Goal: Task Accomplishment & Management: Manage account settings

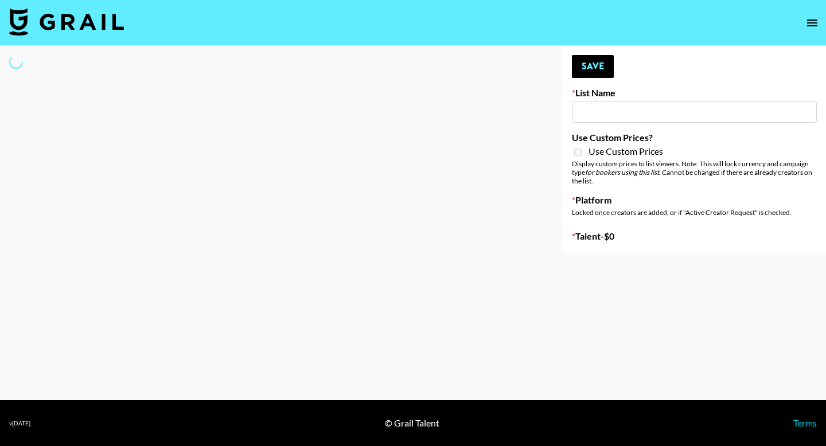
type input "Unreal Management List"
select select "Song"
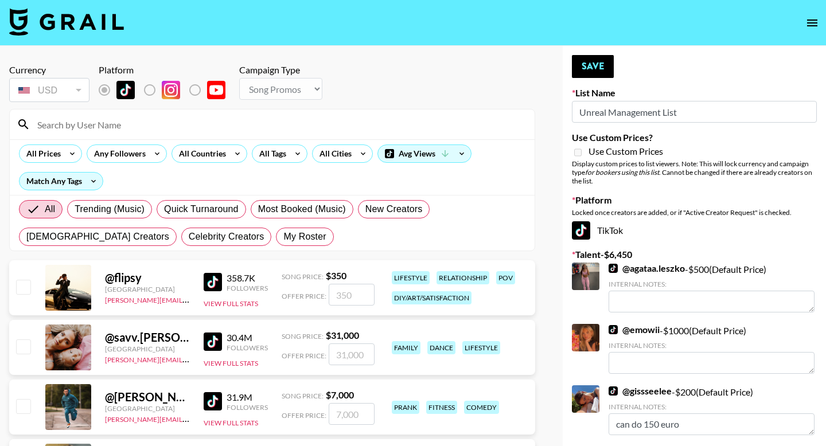
type textarea "Can do 150 euro"
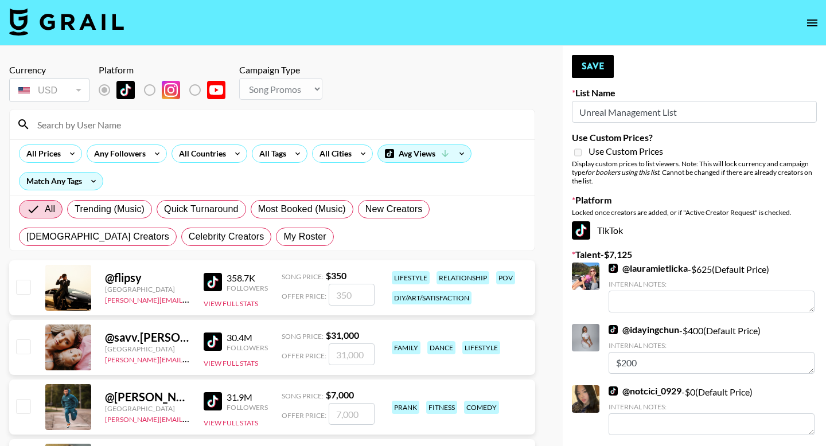
type textarea "Can do 150 euro"
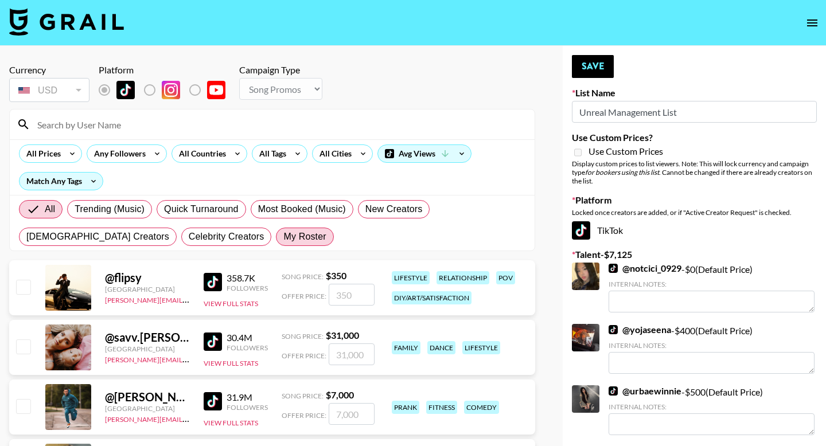
click at [283, 235] on span "My Roster" at bounding box center [304, 237] width 42 height 14
click at [283, 237] on input "My Roster" at bounding box center [283, 237] width 0 height 0
radio input "true"
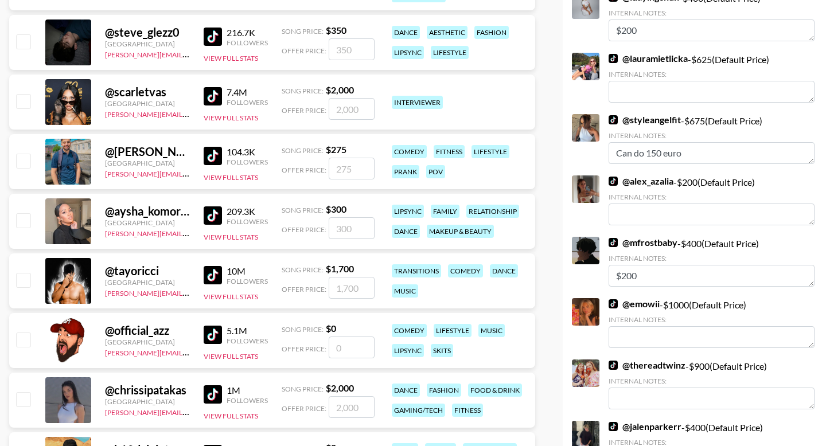
scroll to position [905, 0]
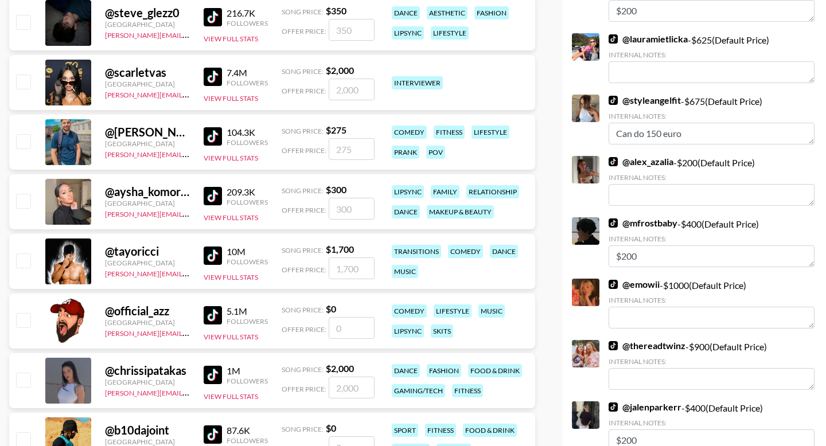
click at [24, 201] on input "checkbox" at bounding box center [23, 201] width 14 height 14
checkbox input "true"
type input "300"
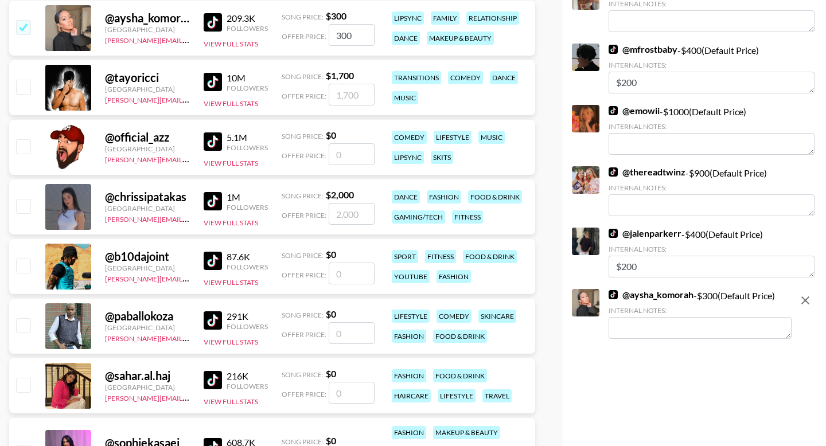
scroll to position [1248, 0]
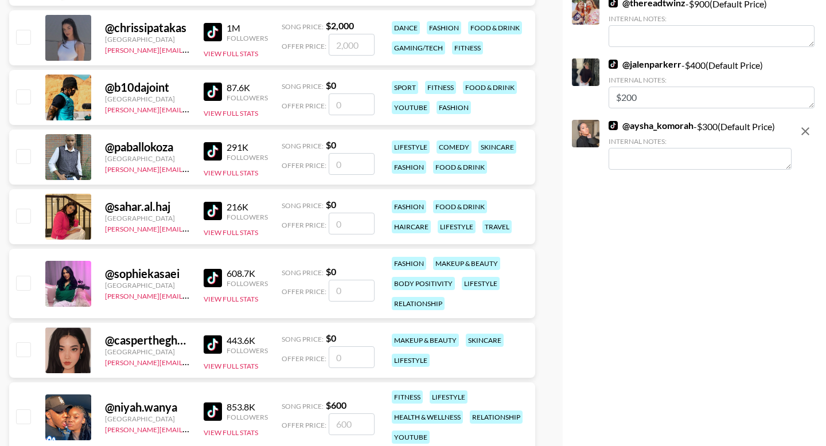
click at [640, 165] on textarea at bounding box center [700, 159] width 183 height 22
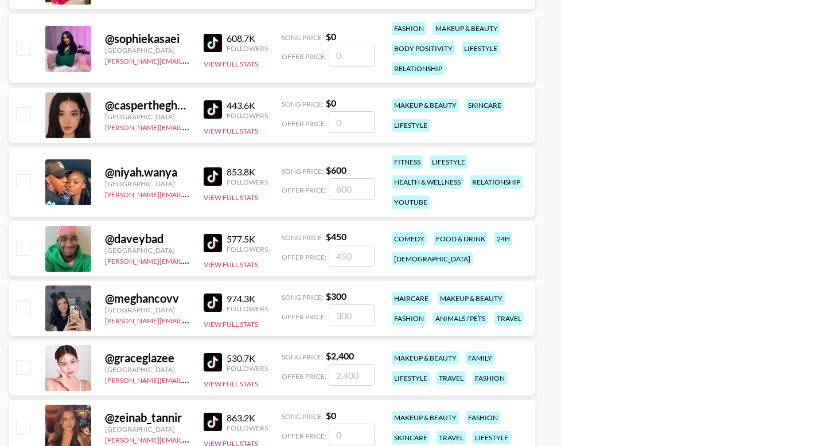
scroll to position [1580, 0]
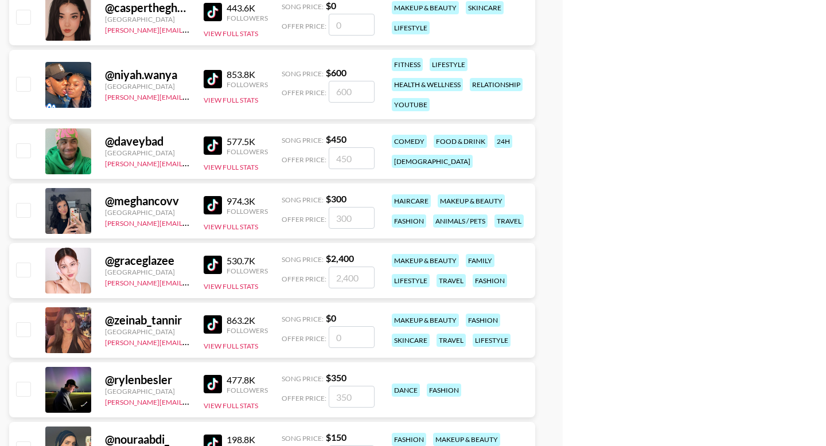
type textarea "$200"
click at [23, 211] on input "checkbox" at bounding box center [23, 210] width 14 height 14
checkbox input "true"
type input "300"
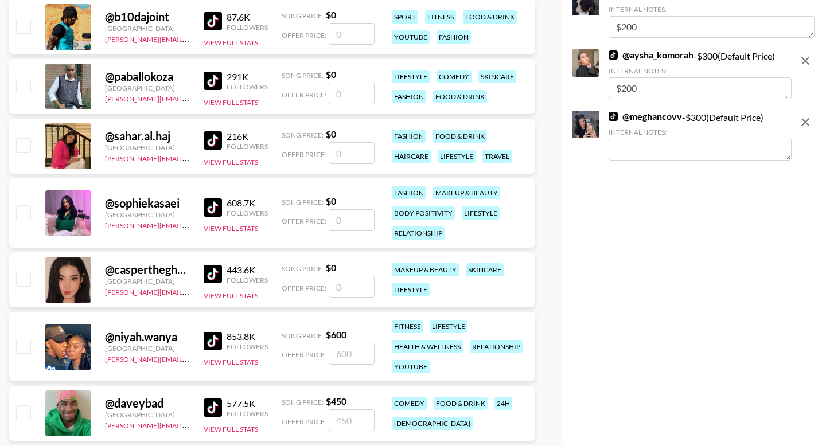
drag, startPoint x: 644, startPoint y: 84, endPoint x: 587, endPoint y: 84, distance: 56.8
click at [587, 84] on div "@ aysha_komorah - $ 300 (Default Price) Internal Notes: $200" at bounding box center [682, 75] width 220 height 52
click at [628, 149] on textarea at bounding box center [700, 150] width 183 height 22
paste textarea "$200"
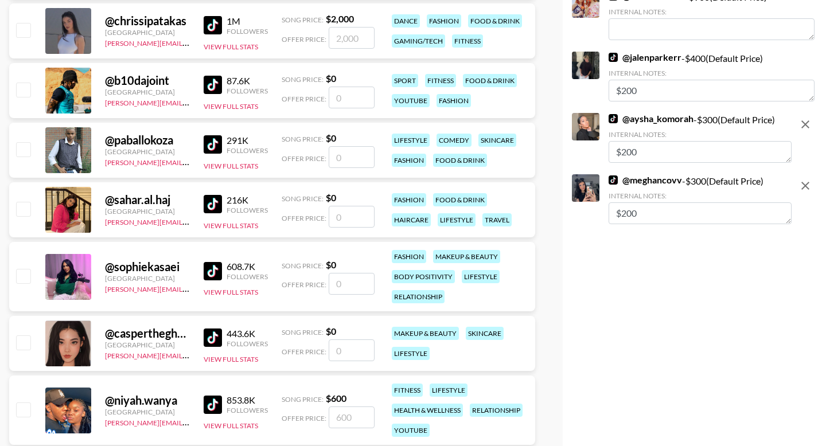
scroll to position [1219, 0]
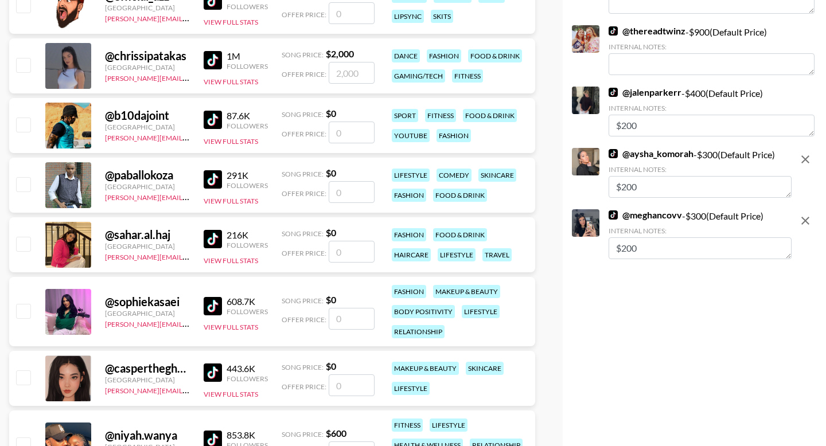
type textarea "$200"
click at [627, 188] on textarea "$200" at bounding box center [700, 187] width 183 height 22
click at [648, 186] on textarea "$150" at bounding box center [700, 187] width 183 height 22
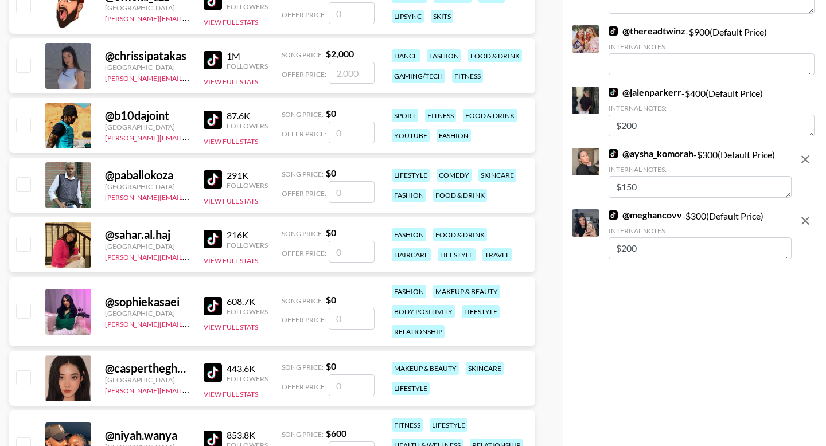
click at [648, 186] on textarea "$150" at bounding box center [700, 187] width 183 height 22
type textarea "$150"
click at [656, 243] on textarea "$200" at bounding box center [700, 248] width 183 height 22
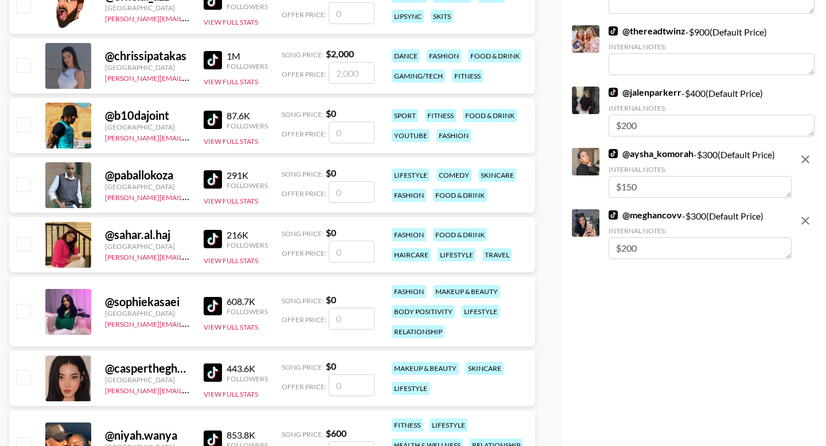
click at [656, 243] on textarea "$200" at bounding box center [700, 248] width 183 height 22
paste textarea "15"
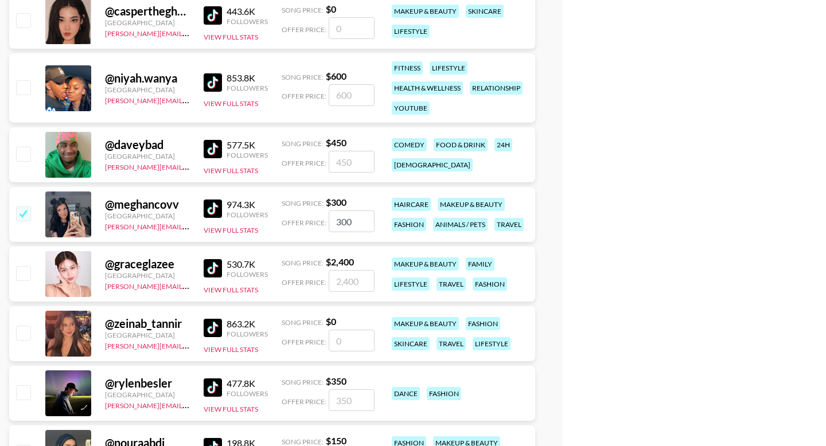
scroll to position [1735, 0]
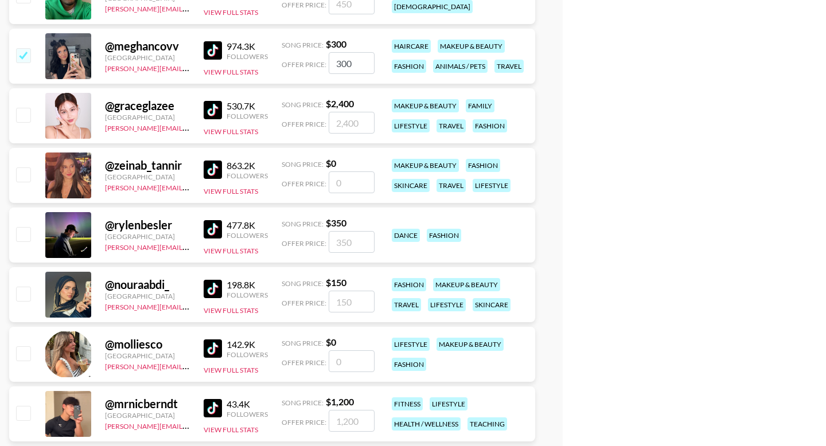
type textarea "$150"
click at [358, 180] on input "number" at bounding box center [352, 183] width 46 height 22
paste input "150"
type input "150"
checkbox input "true"
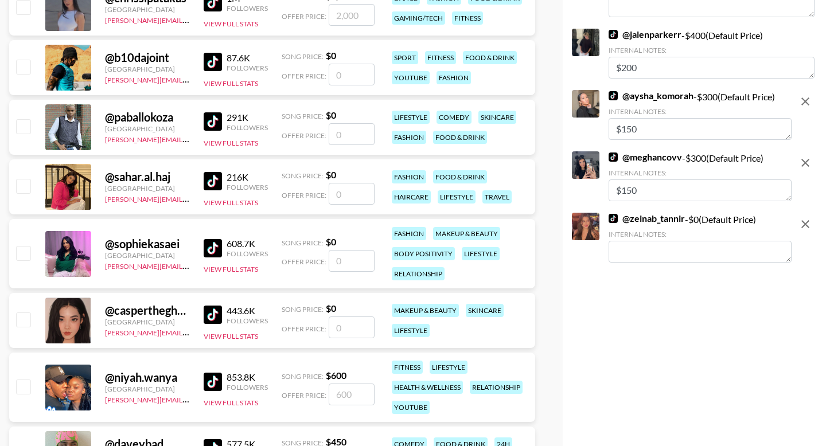
scroll to position [1277, 0]
type input "150"
click at [637, 250] on textarea at bounding box center [700, 252] width 183 height 22
paste textarea "$150"
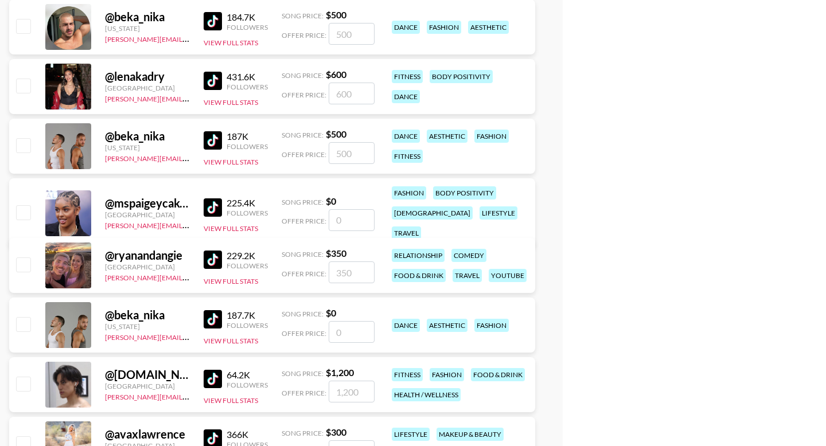
scroll to position [2249, 0]
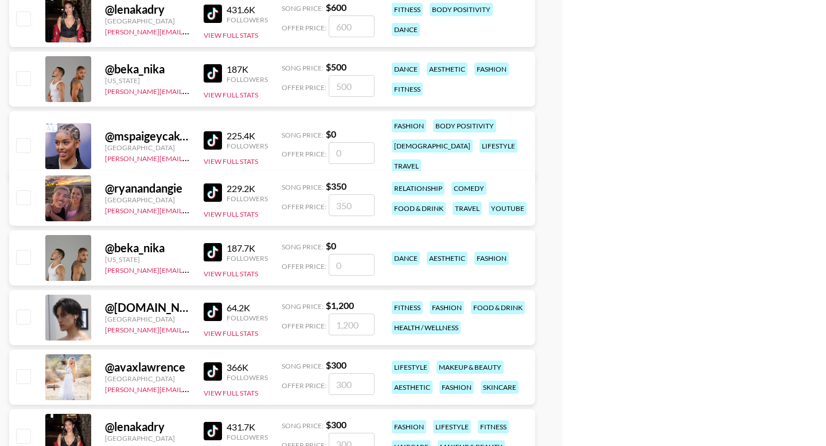
type textarea "$150"
click at [27, 197] on input "checkbox" at bounding box center [23, 197] width 14 height 14
checkbox input "true"
type input "350"
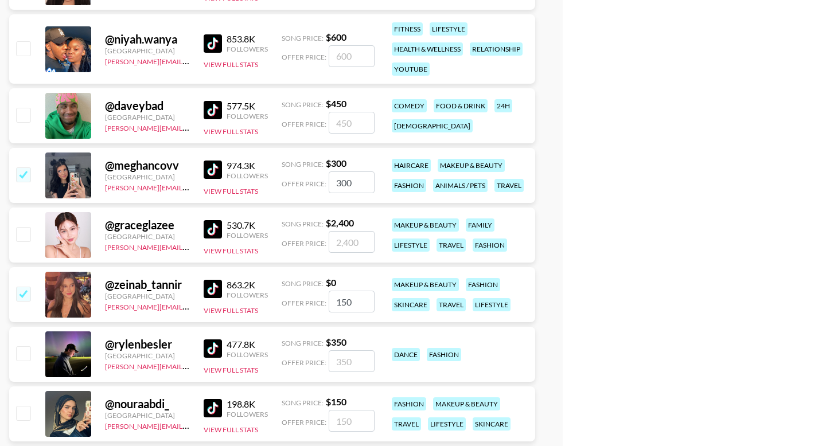
scroll to position [1267, 0]
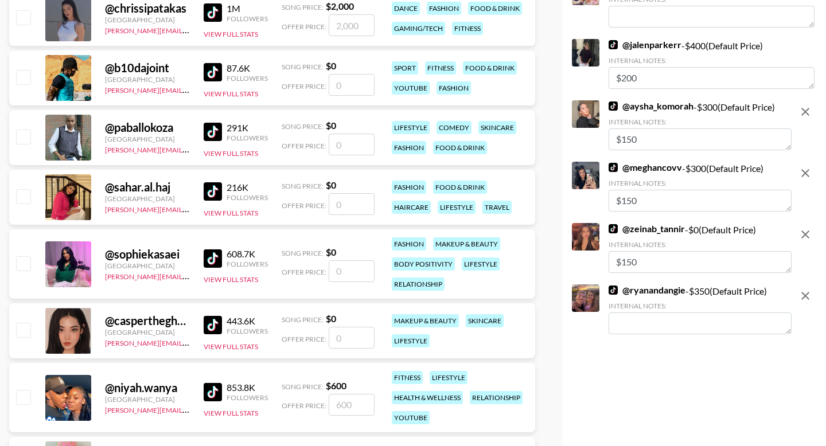
click at [625, 315] on textarea at bounding box center [700, 324] width 183 height 22
paste textarea "$150"
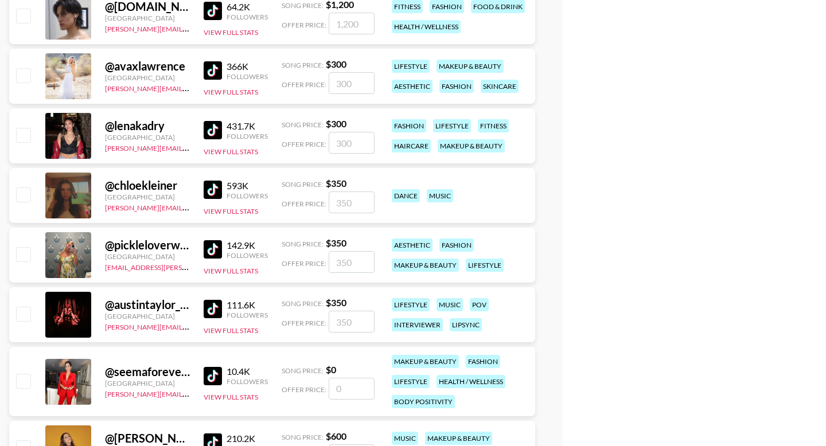
scroll to position [2579, 0]
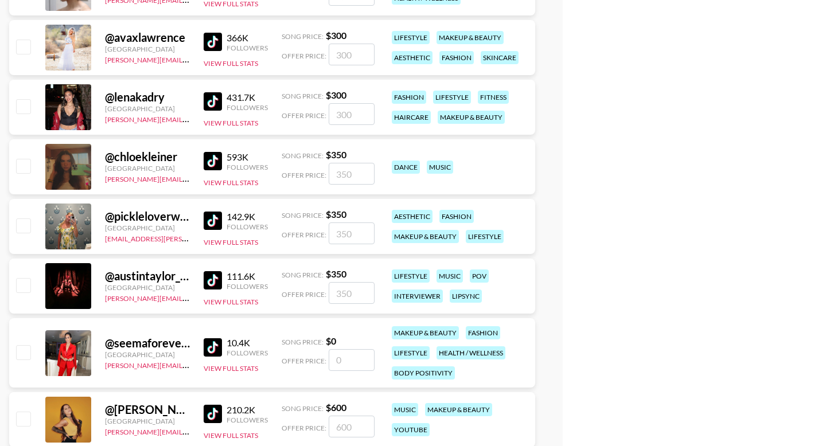
type textarea "$150"
click at [25, 228] on input "checkbox" at bounding box center [23, 226] width 14 height 14
checkbox input "true"
type input "350"
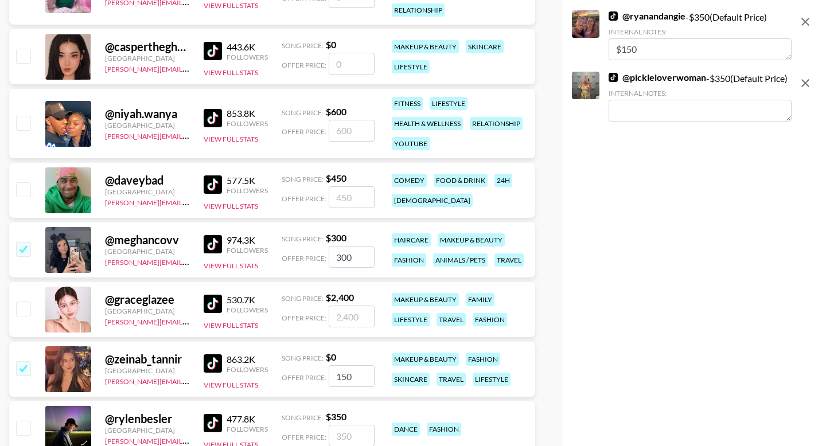
scroll to position [1520, 0]
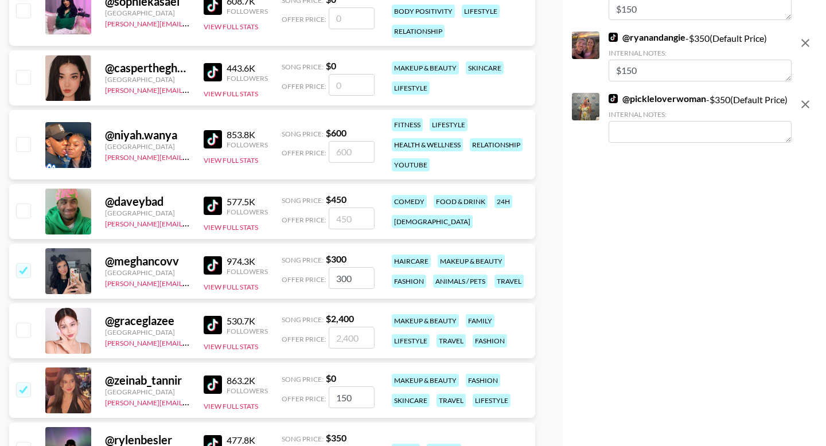
click at [631, 143] on textarea at bounding box center [700, 132] width 183 height 22
paste textarea "$150"
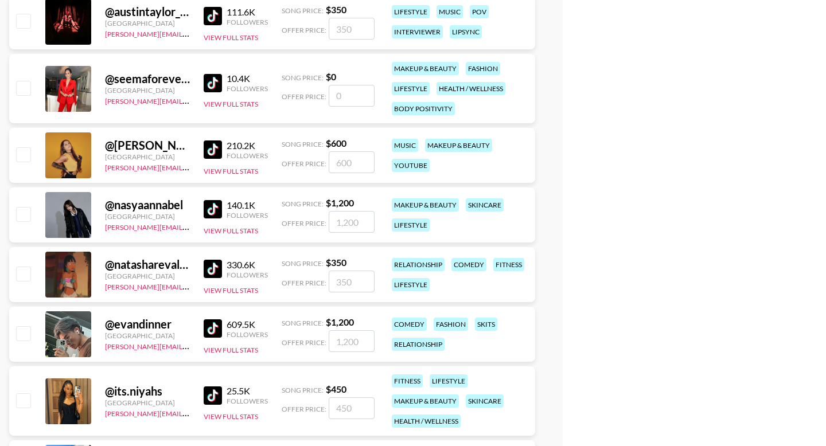
scroll to position [2598, 0]
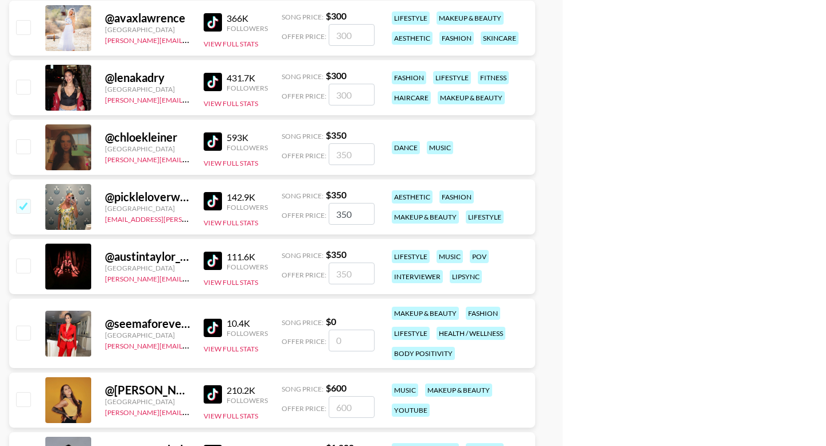
type textarea "$150"
click at [27, 264] on input "checkbox" at bounding box center [23, 266] width 14 height 14
checkbox input "true"
type input "350"
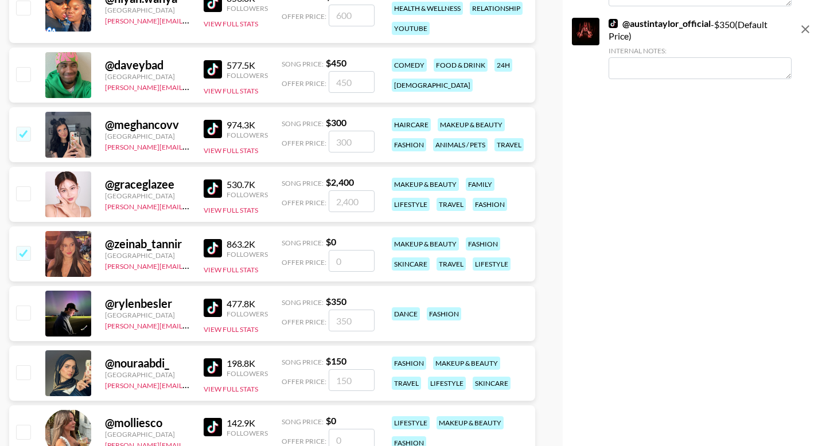
click at [658, 79] on textarea at bounding box center [700, 68] width 183 height 22
paste textarea "$150"
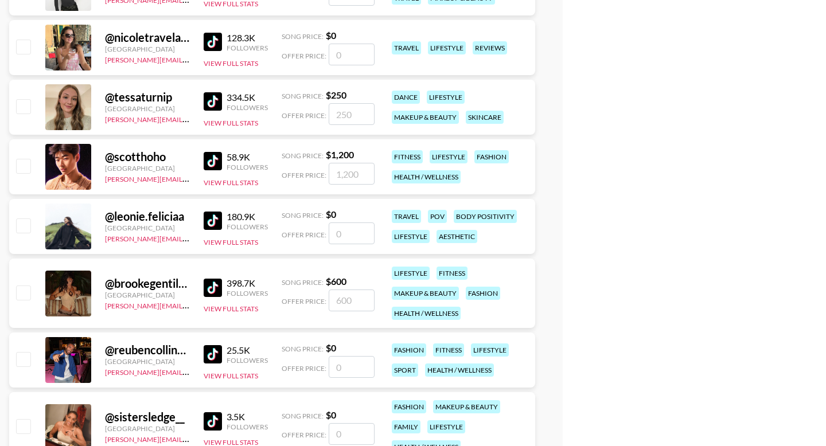
scroll to position [3276, 0]
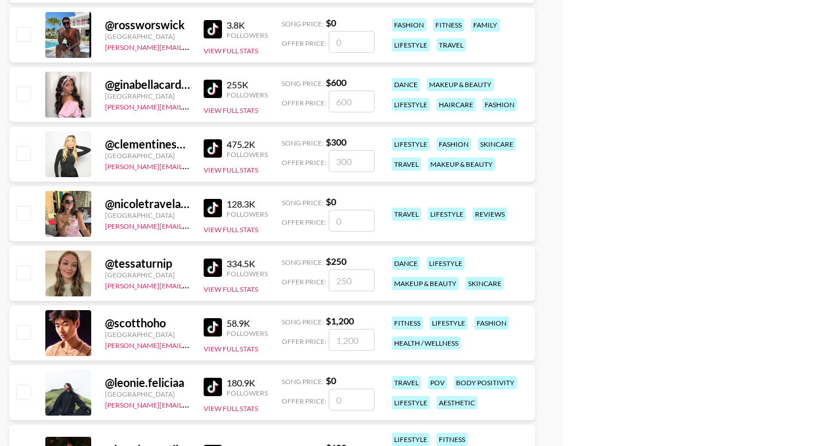
type textarea "$150"
click at [25, 160] on input "checkbox" at bounding box center [23, 153] width 14 height 14
checkbox input "true"
type input "300"
click at [25, 156] on input "checkbox" at bounding box center [23, 153] width 14 height 14
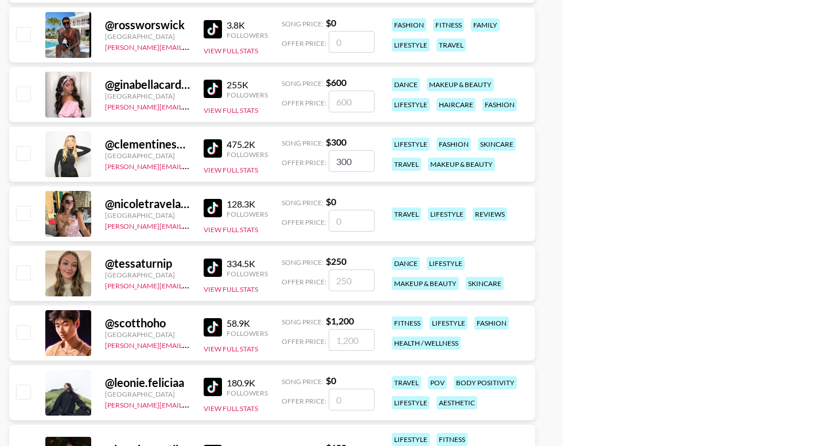
checkbox input "false"
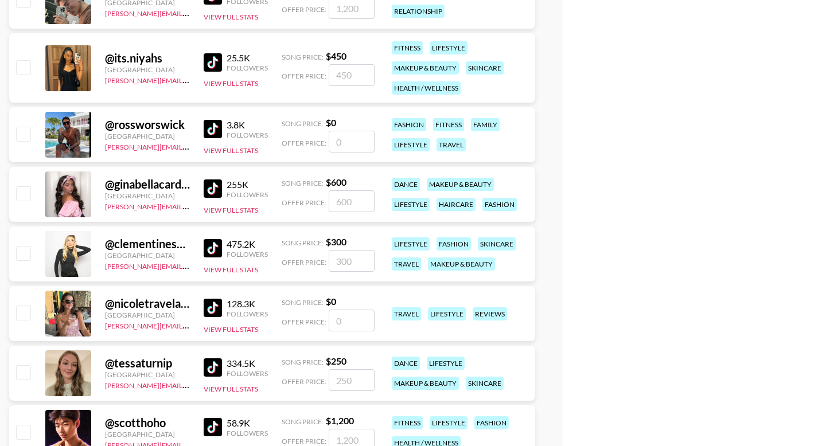
scroll to position [3203, 0]
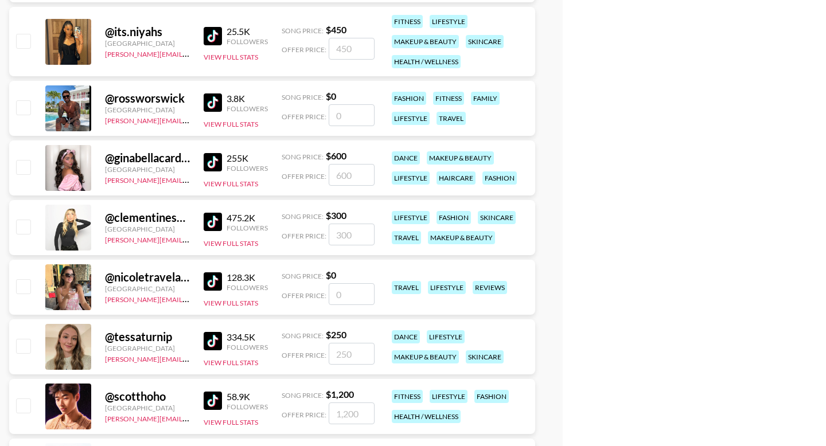
click at [26, 344] on input "checkbox" at bounding box center [23, 346] width 14 height 14
checkbox input "true"
type input "250"
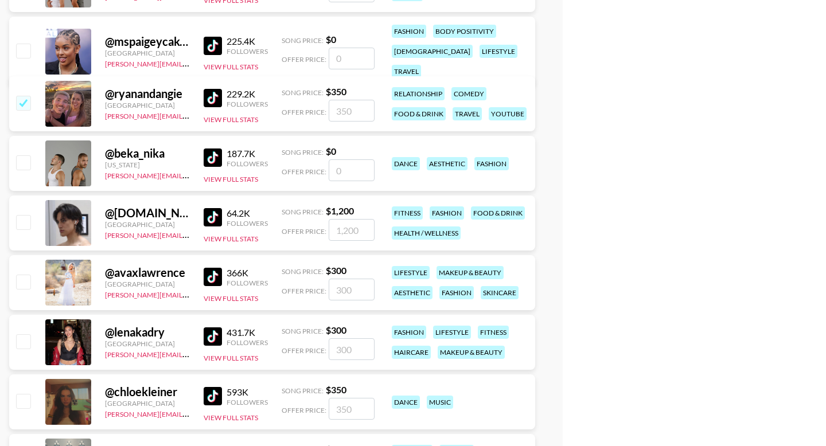
scroll to position [1425, 0]
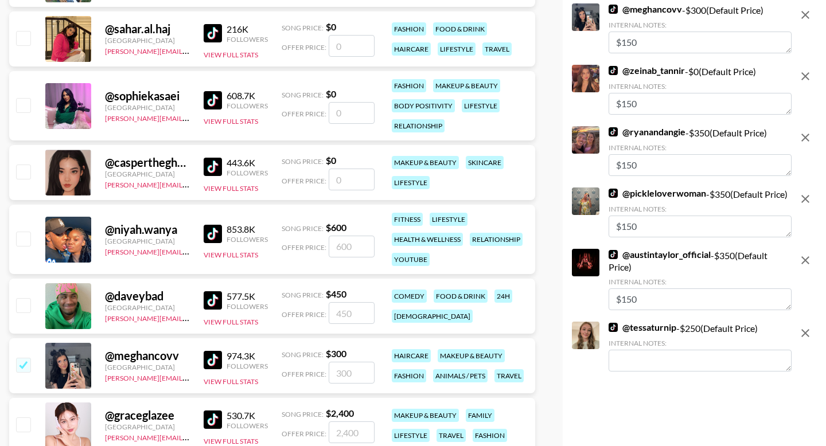
drag, startPoint x: 644, startPoint y: 377, endPoint x: 650, endPoint y: 323, distance: 54.2
click at [644, 372] on textarea at bounding box center [700, 361] width 183 height 22
paste textarea "$150"
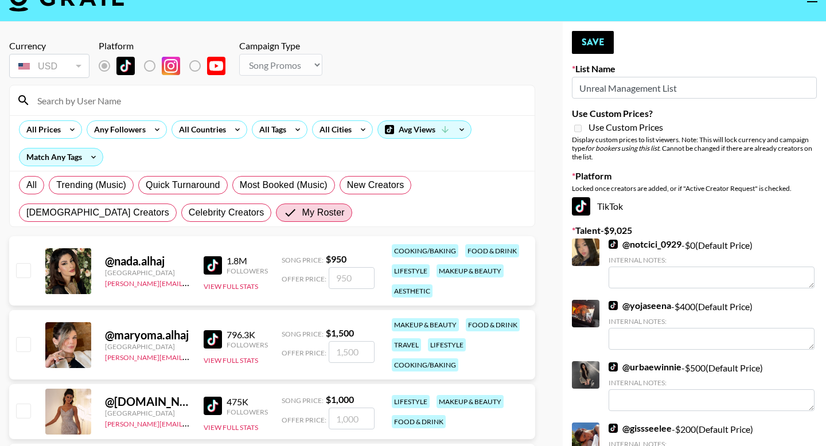
scroll to position [0, 0]
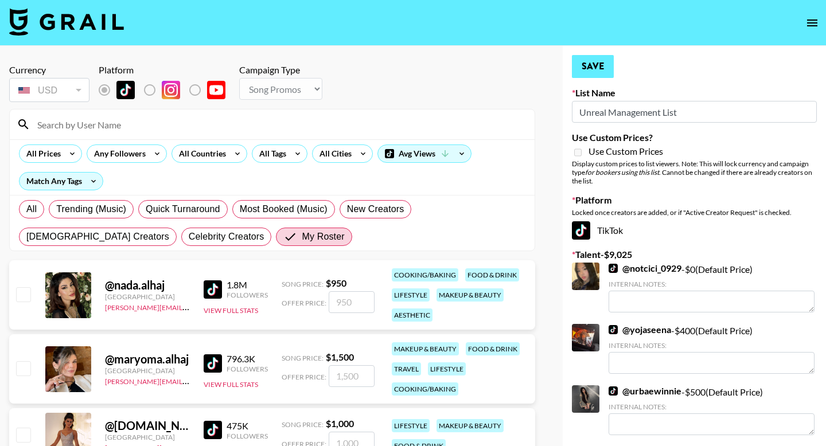
type textarea "$150"
click at [586, 65] on button "Save" at bounding box center [593, 66] width 42 height 23
